Goal: Find specific fact: Find specific fact

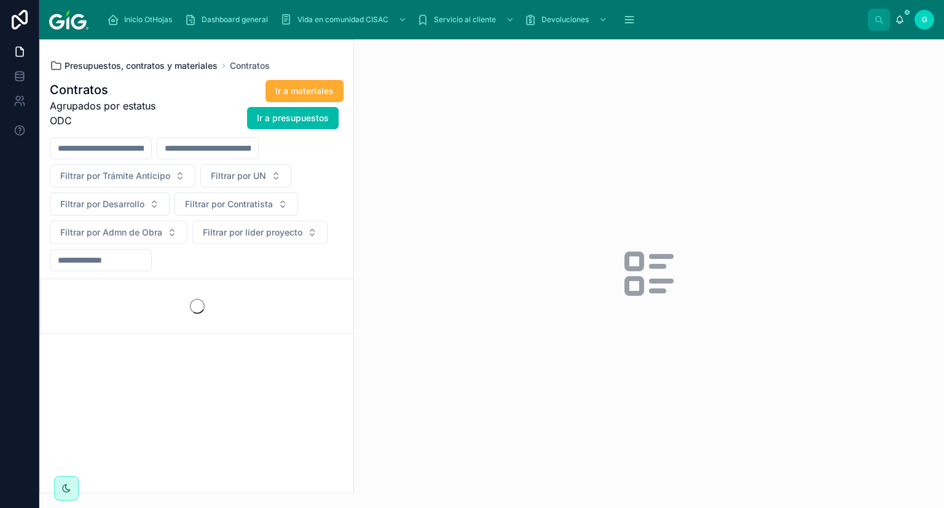
click at [171, 65] on span "Presupuestos, contratos y materiales" at bounding box center [141, 66] width 153 height 12
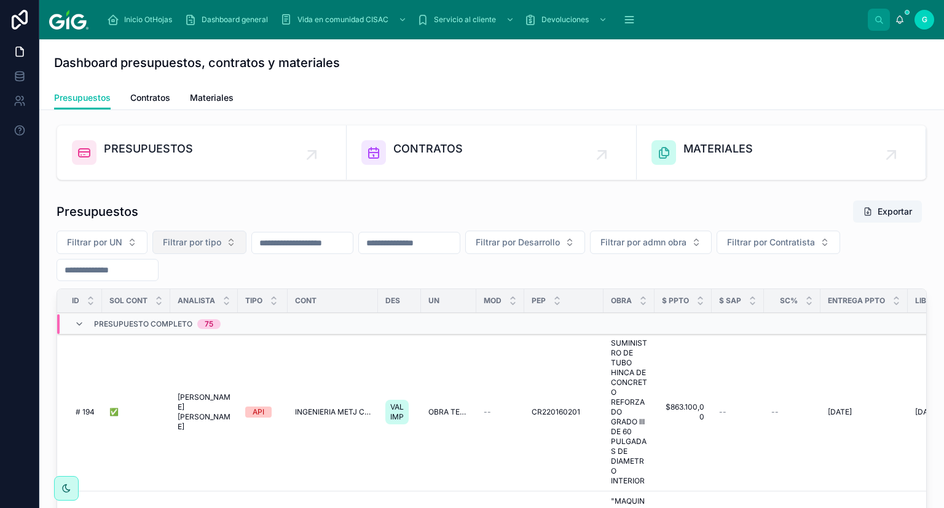
click at [213, 242] on span "Filtrar por tipo" at bounding box center [192, 242] width 58 height 12
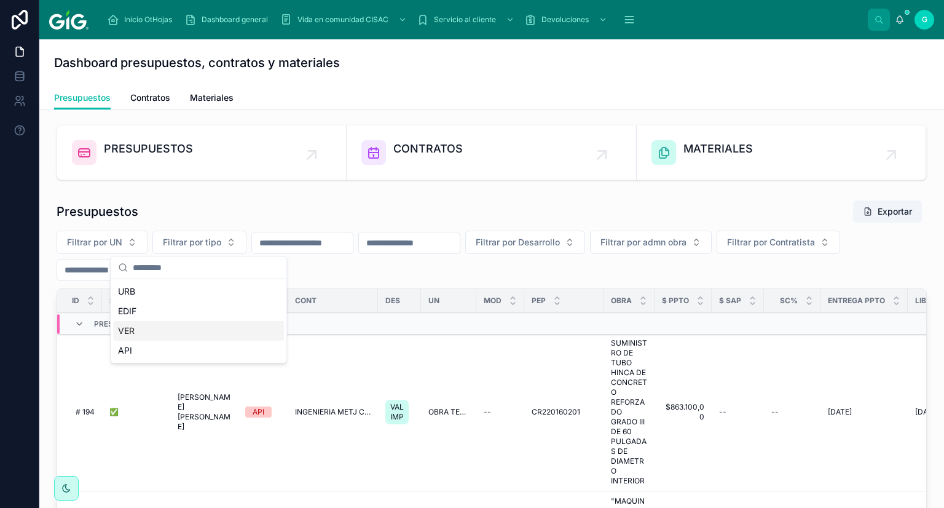
click at [120, 326] on div "VER" at bounding box center [198, 331] width 171 height 20
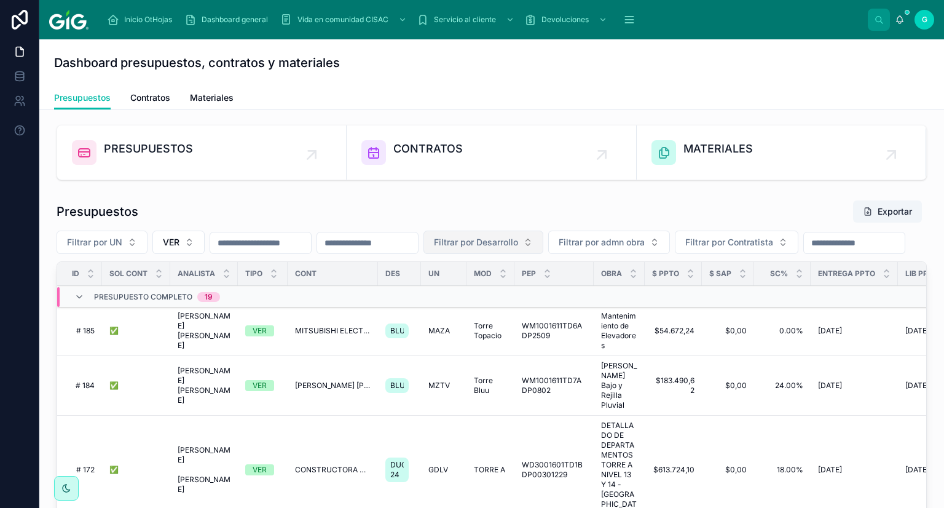
click at [494, 240] on button "Filtrar por Desarrollo" at bounding box center [483, 241] width 120 height 23
type input "*"
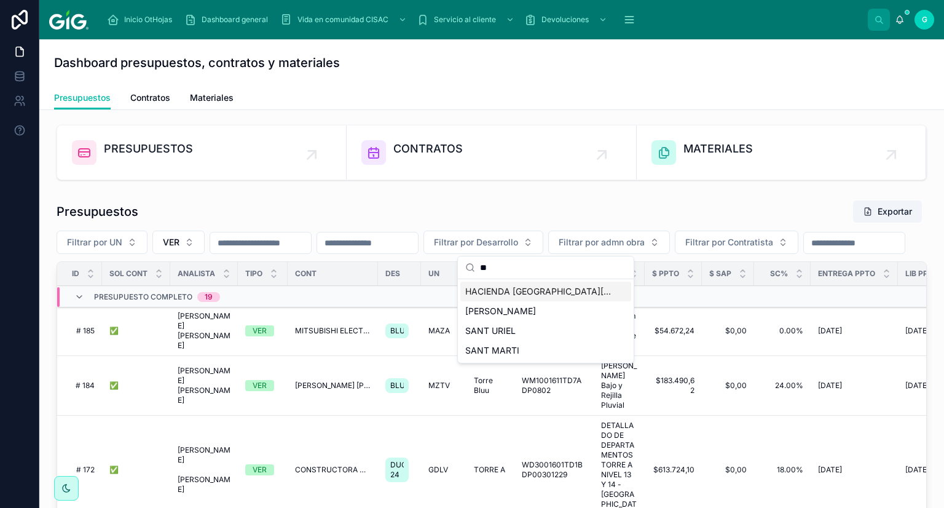
type input "*"
type input "****"
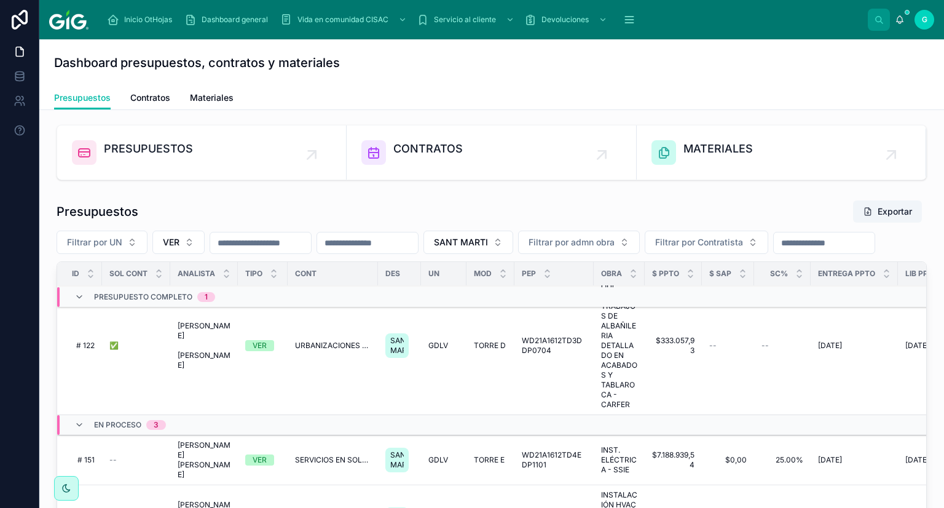
scroll to position [61, 0]
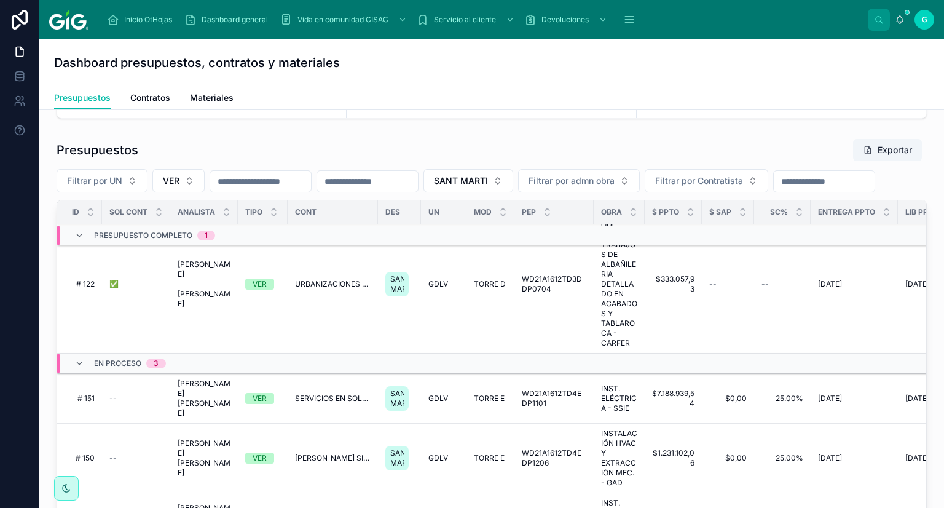
click at [159, 96] on span "Contratos" at bounding box center [150, 98] width 40 height 12
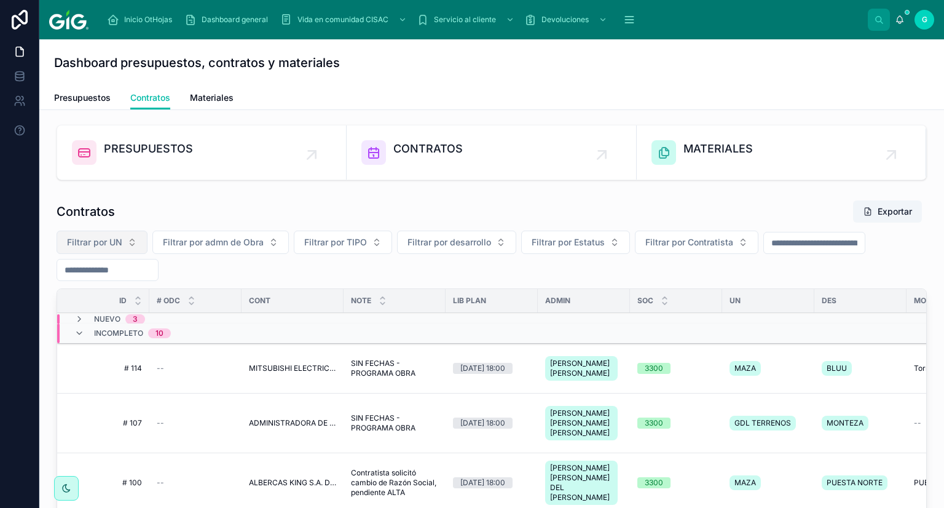
click at [135, 237] on button "Filtrar por UN" at bounding box center [102, 241] width 91 height 23
click at [371, 248] on button "Filtrar por TIPO" at bounding box center [343, 241] width 98 height 23
click at [277, 325] on div "VER" at bounding box center [341, 331] width 171 height 20
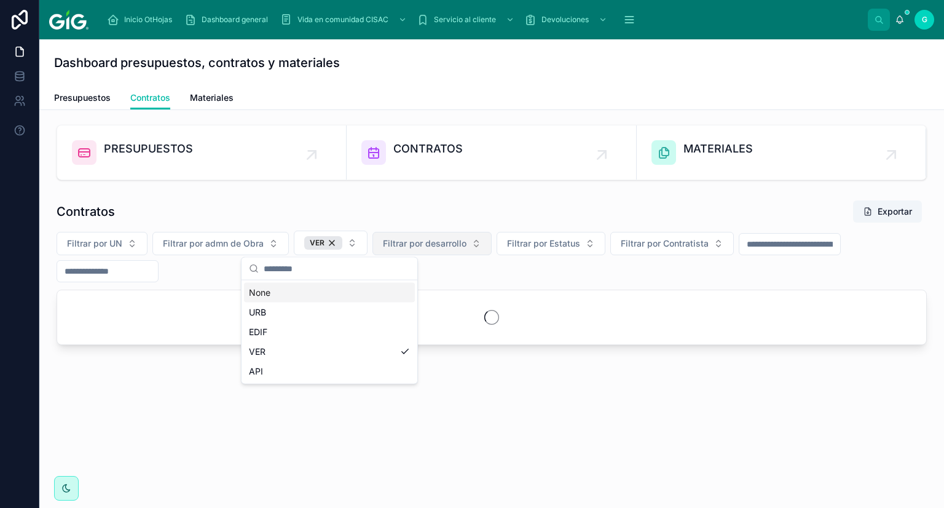
click at [446, 243] on span "Filtrar por desarrollo" at bounding box center [425, 243] width 84 height 12
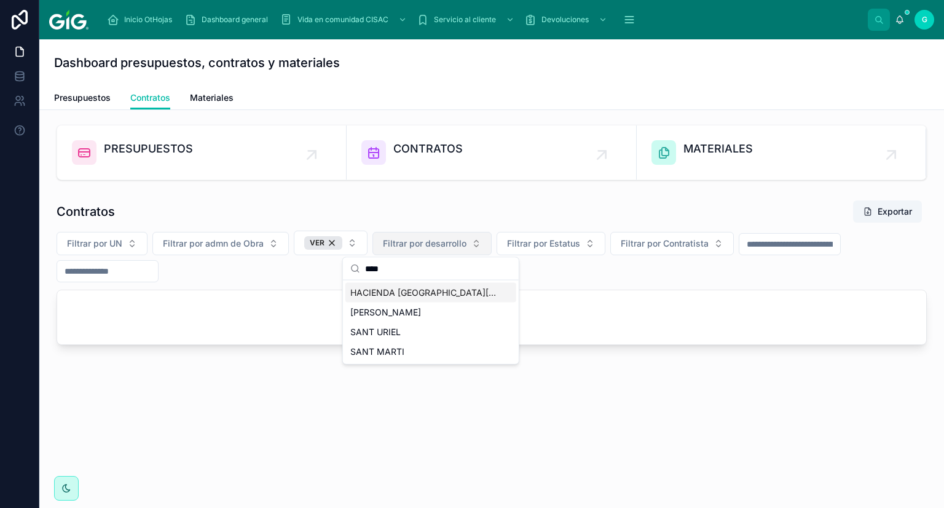
type input "****"
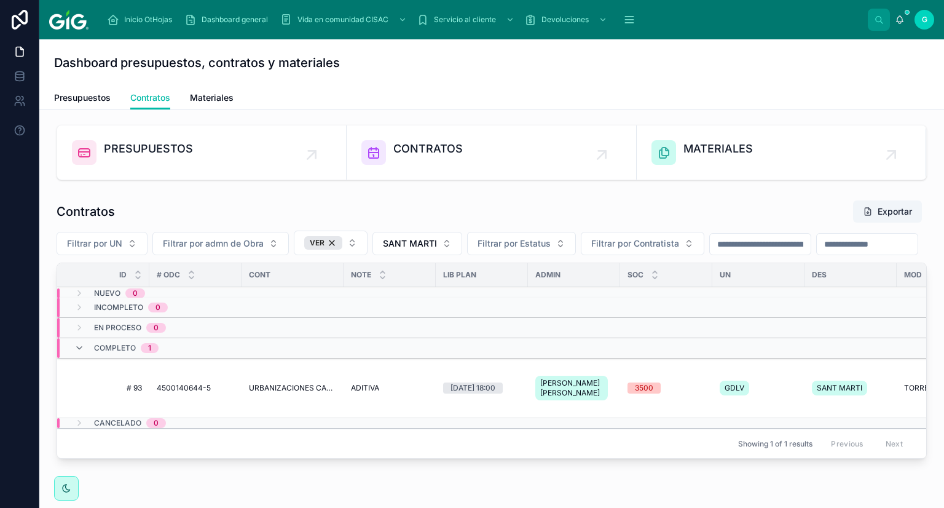
scroll to position [61, 0]
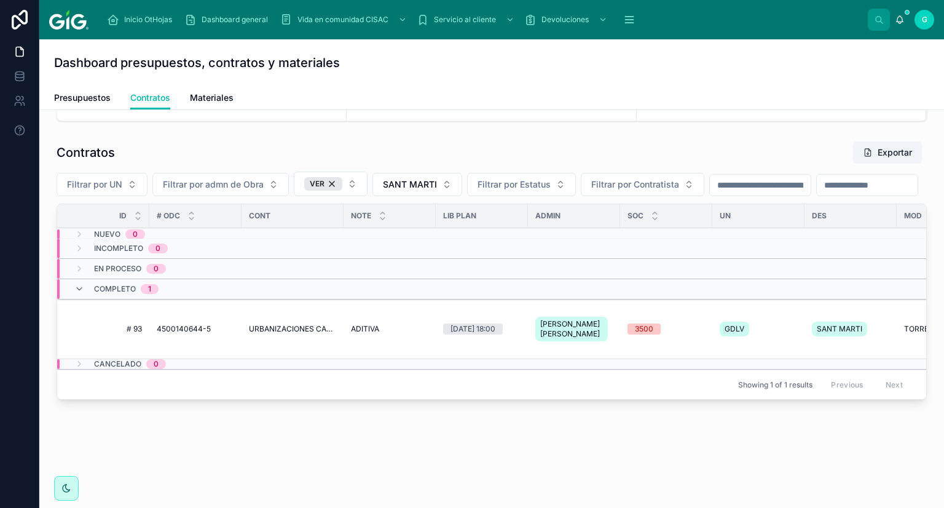
click at [286, 334] on span "URBANIZACIONES CARFER S.A. DE C.V. 2400002960" at bounding box center [292, 329] width 87 height 10
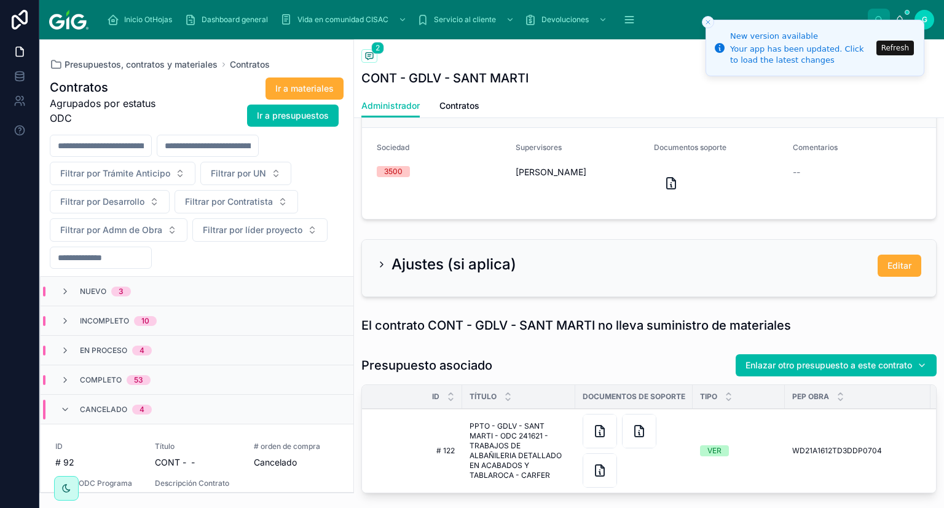
scroll to position [615, 0]
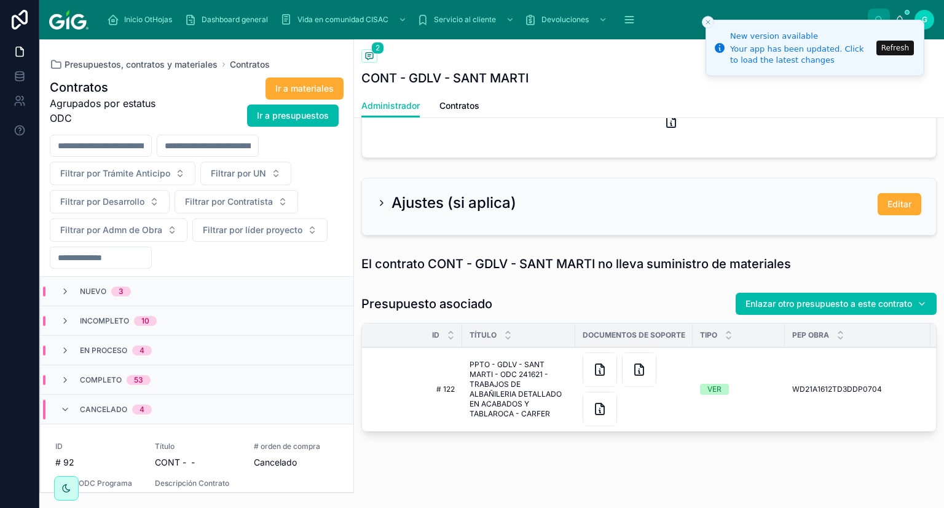
click at [471, 98] on link "Contratos" at bounding box center [459, 107] width 40 height 25
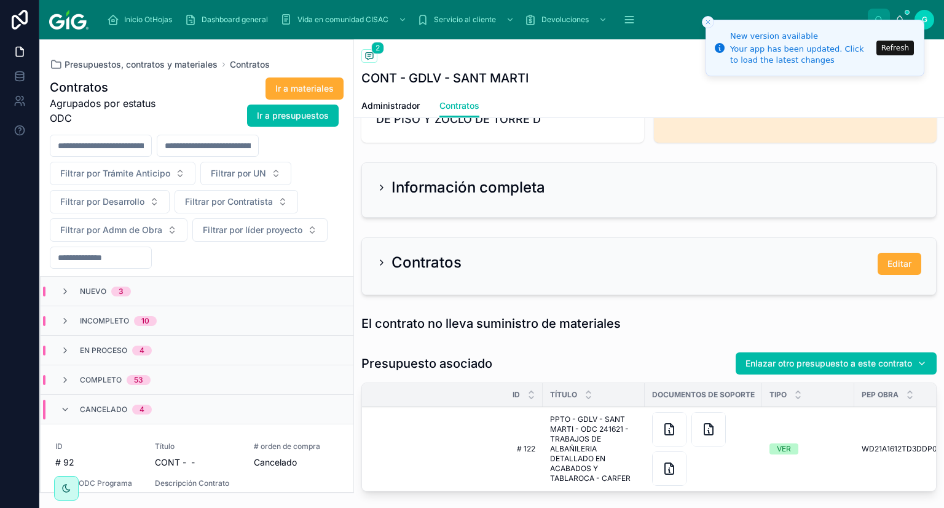
scroll to position [286, 0]
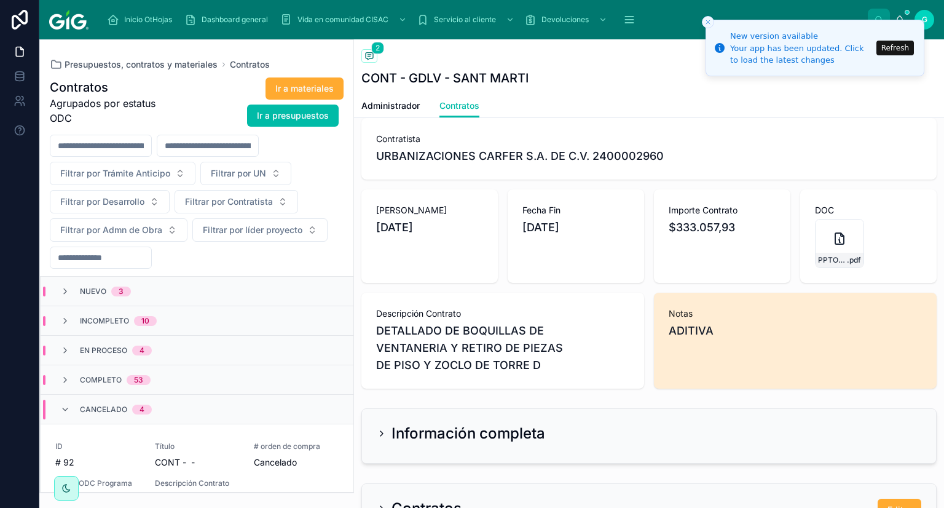
click at [901, 52] on button "Refresh" at bounding box center [894, 48] width 37 height 15
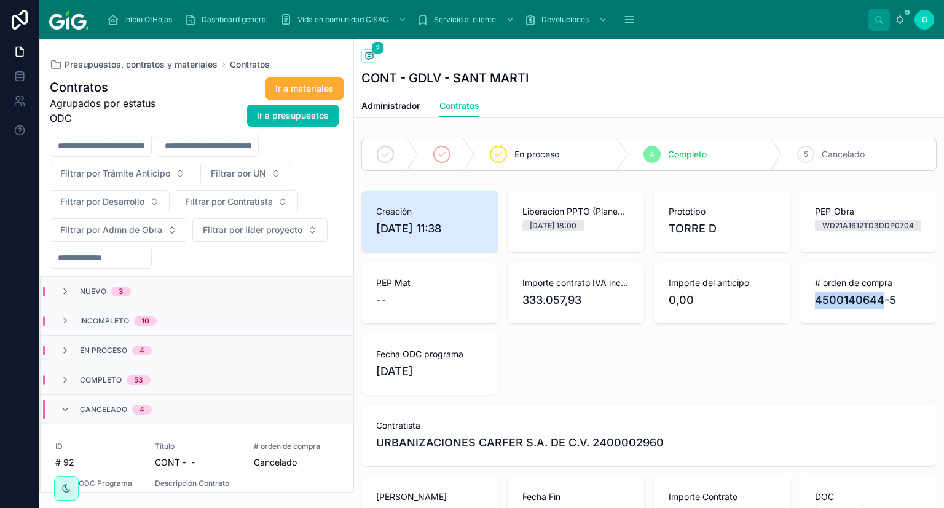
drag, startPoint x: 877, startPoint y: 298, endPoint x: 811, endPoint y: 304, distance: 66.6
click at [815, 304] on span "4500140644-5" at bounding box center [868, 299] width 107 height 17
copy span "4500140644"
